Goal: Check status: Check status

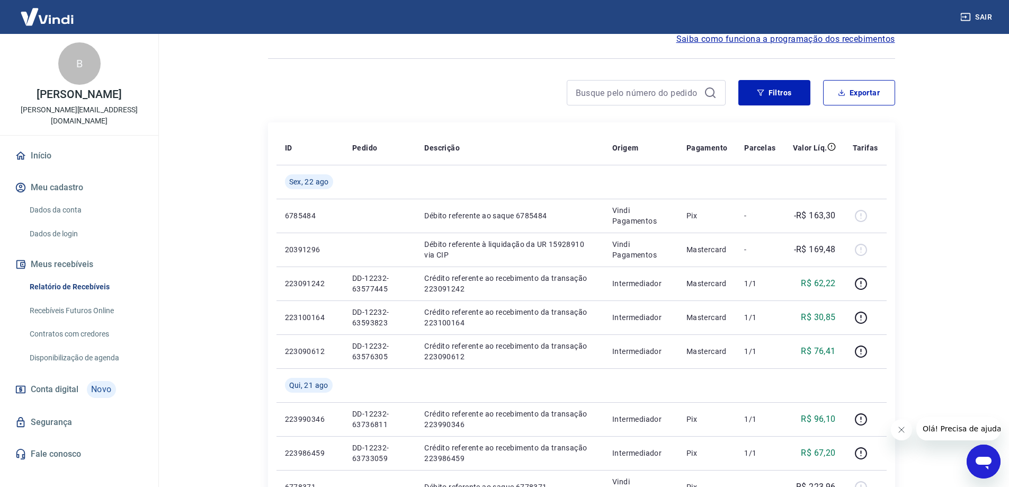
scroll to position [159, 0]
